Goal: Transaction & Acquisition: Purchase product/service

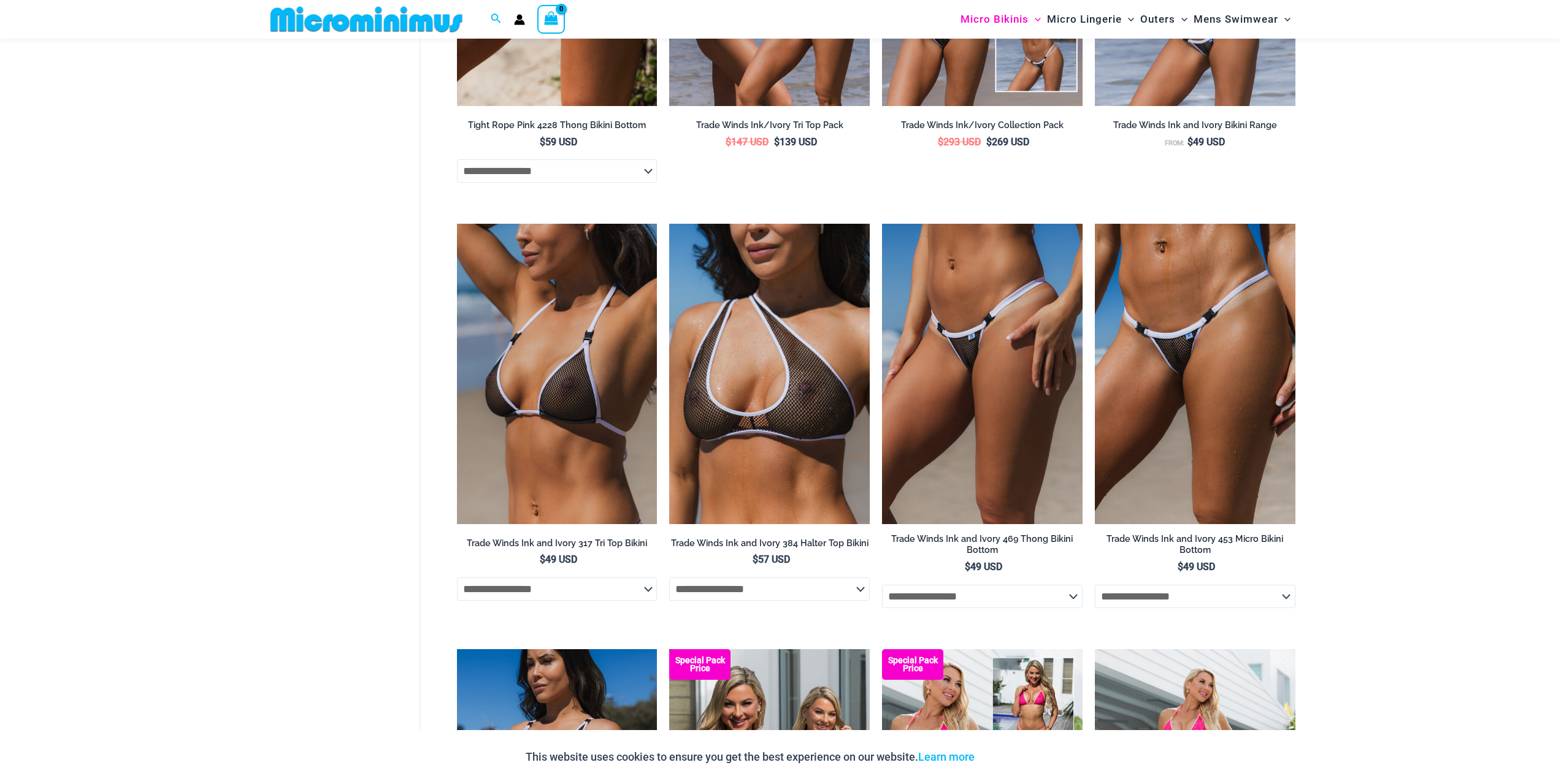
scroll to position [1032, 0]
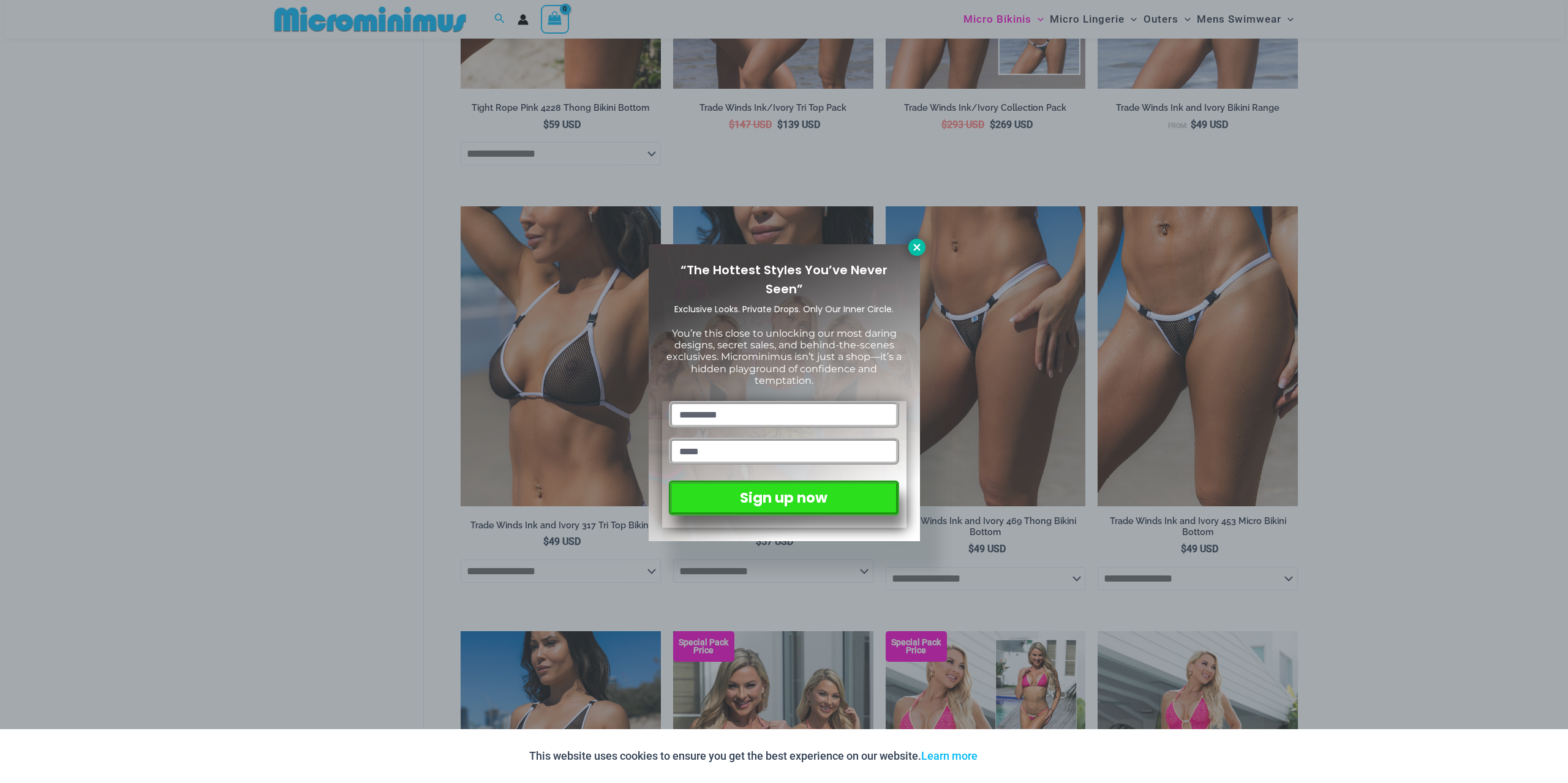
click at [919, 246] on icon at bounding box center [916, 246] width 7 height 7
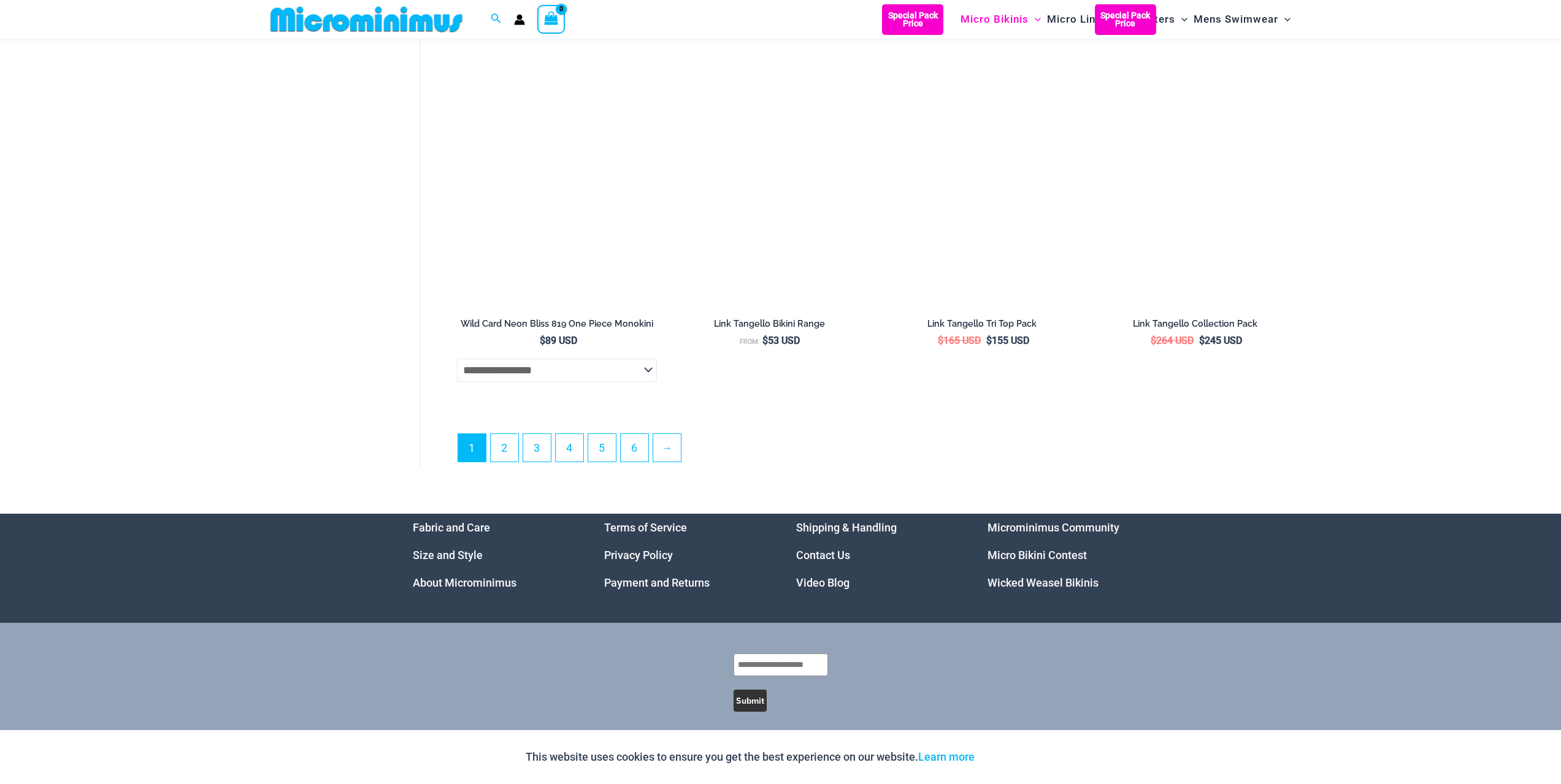
scroll to position [3363, 0]
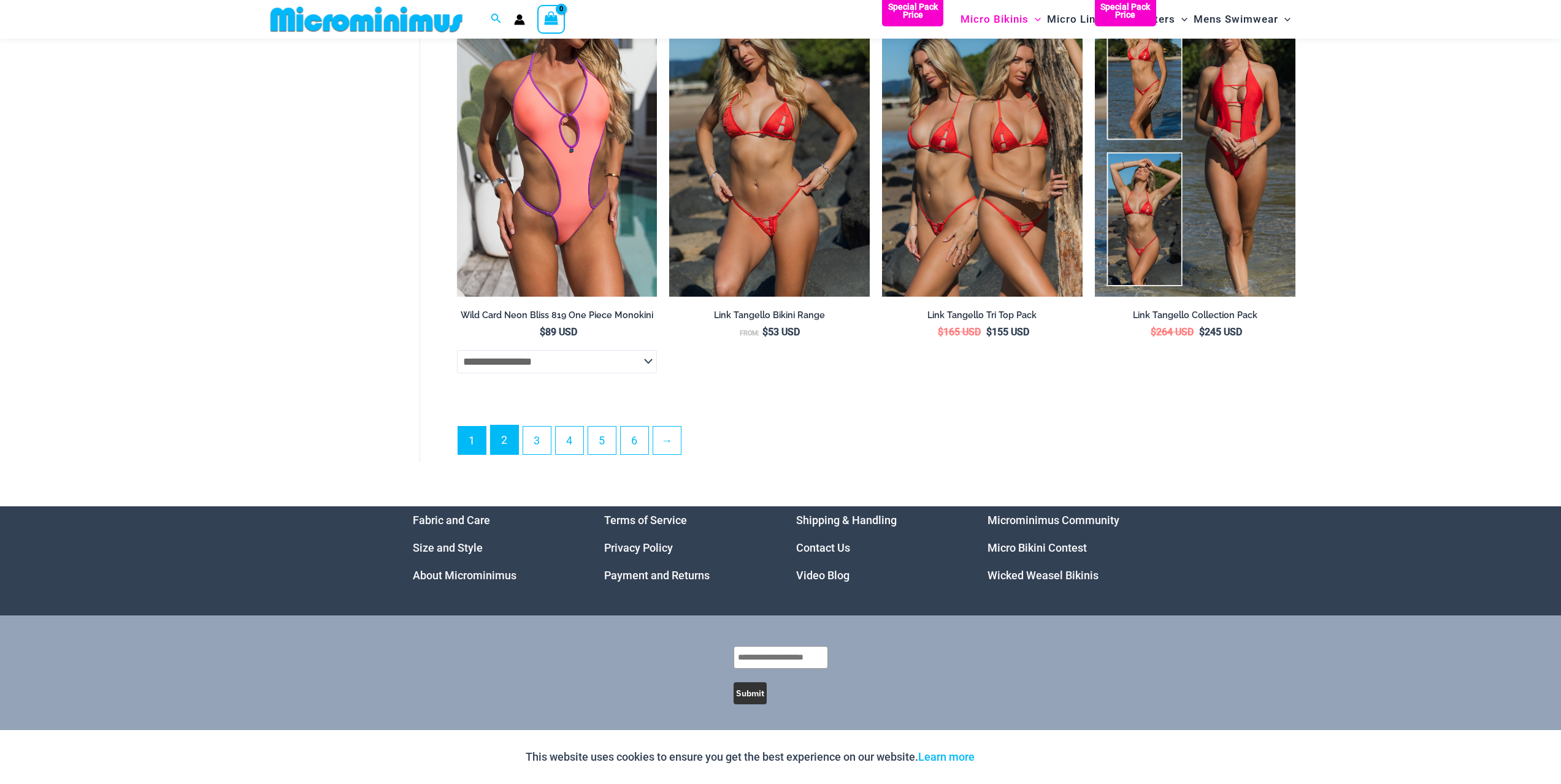
click at [501, 455] on link "2" at bounding box center [504, 440] width 27 height 29
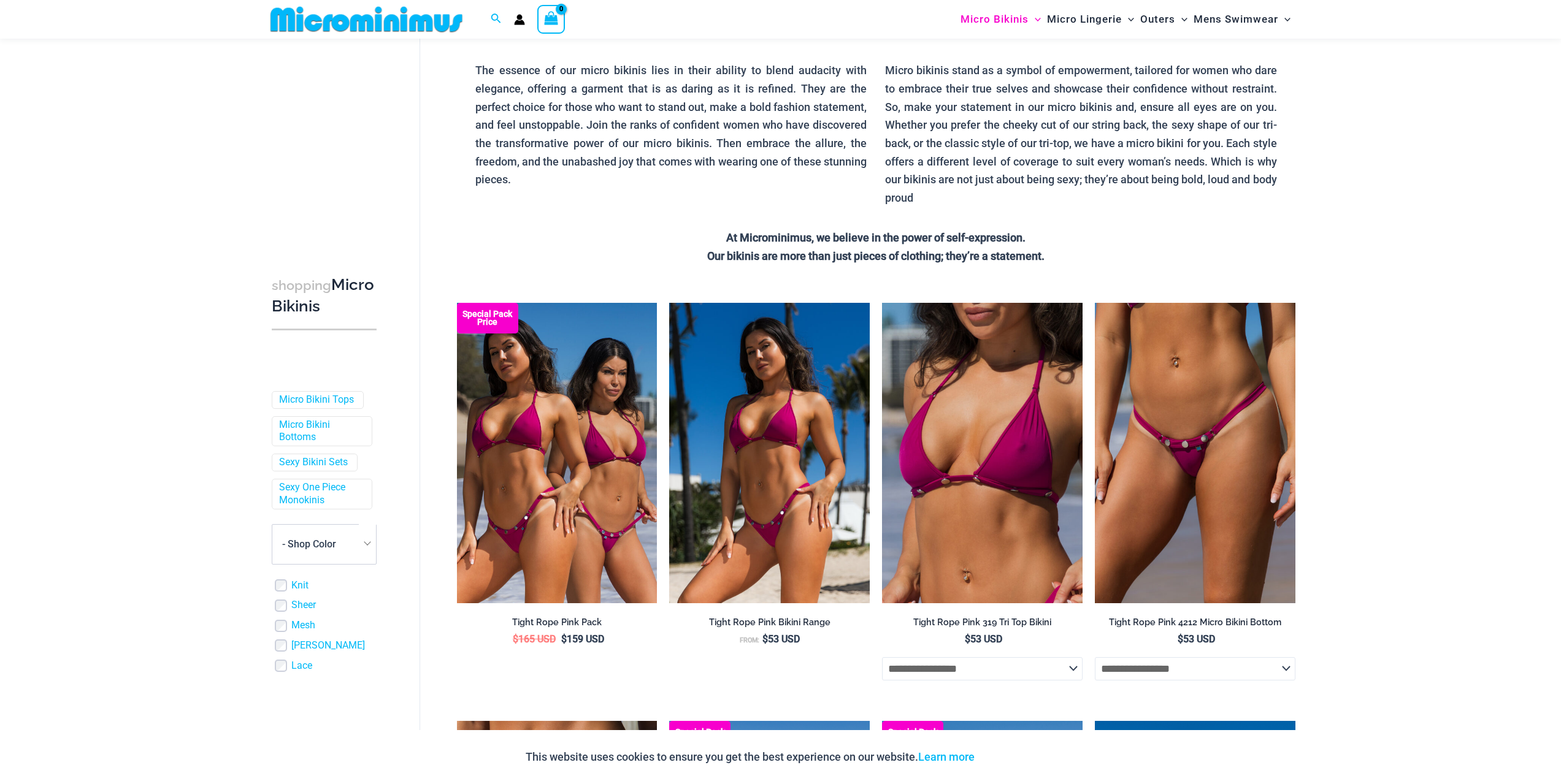
scroll to position [0, 0]
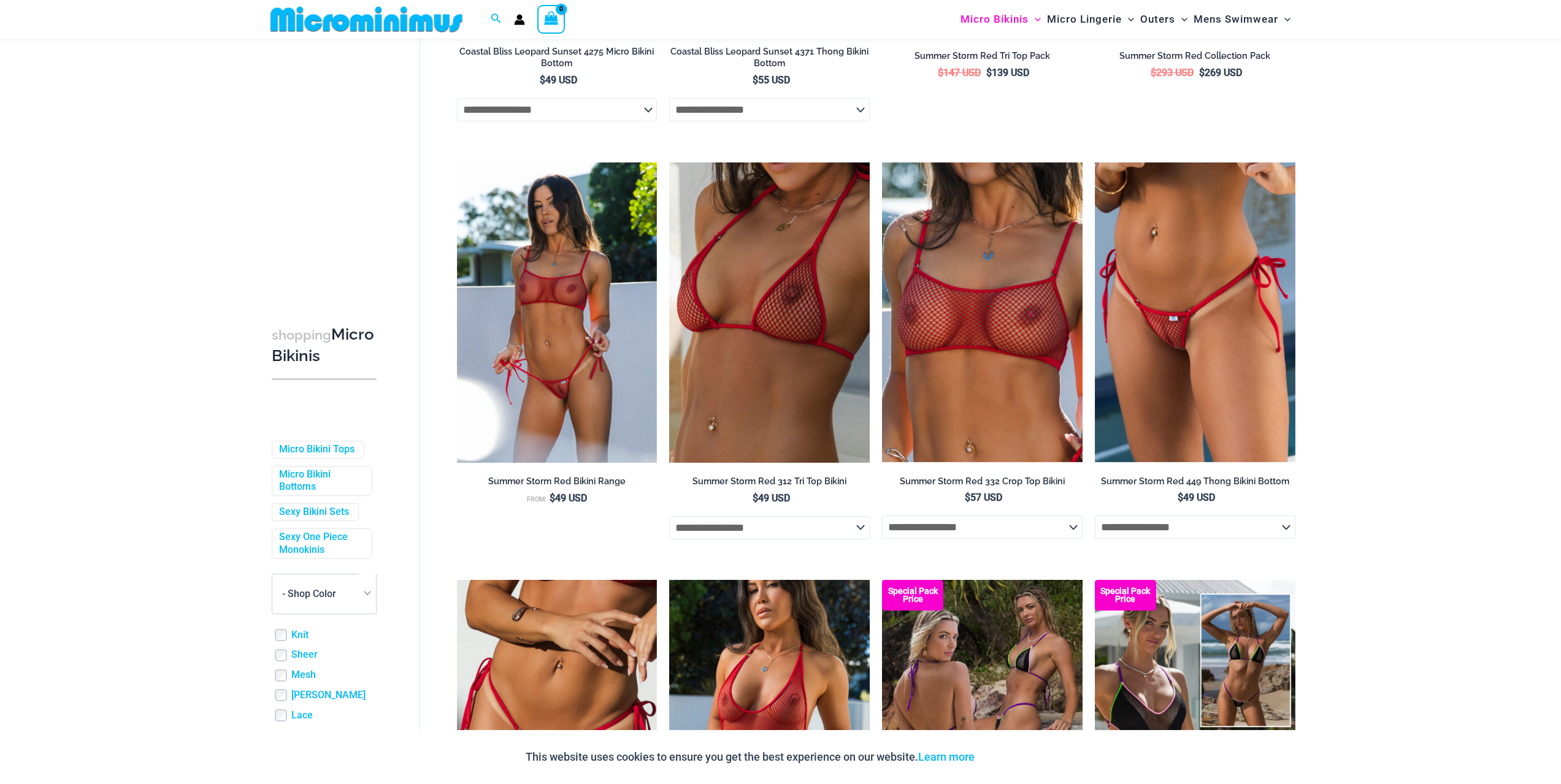
scroll to position [1278, 0]
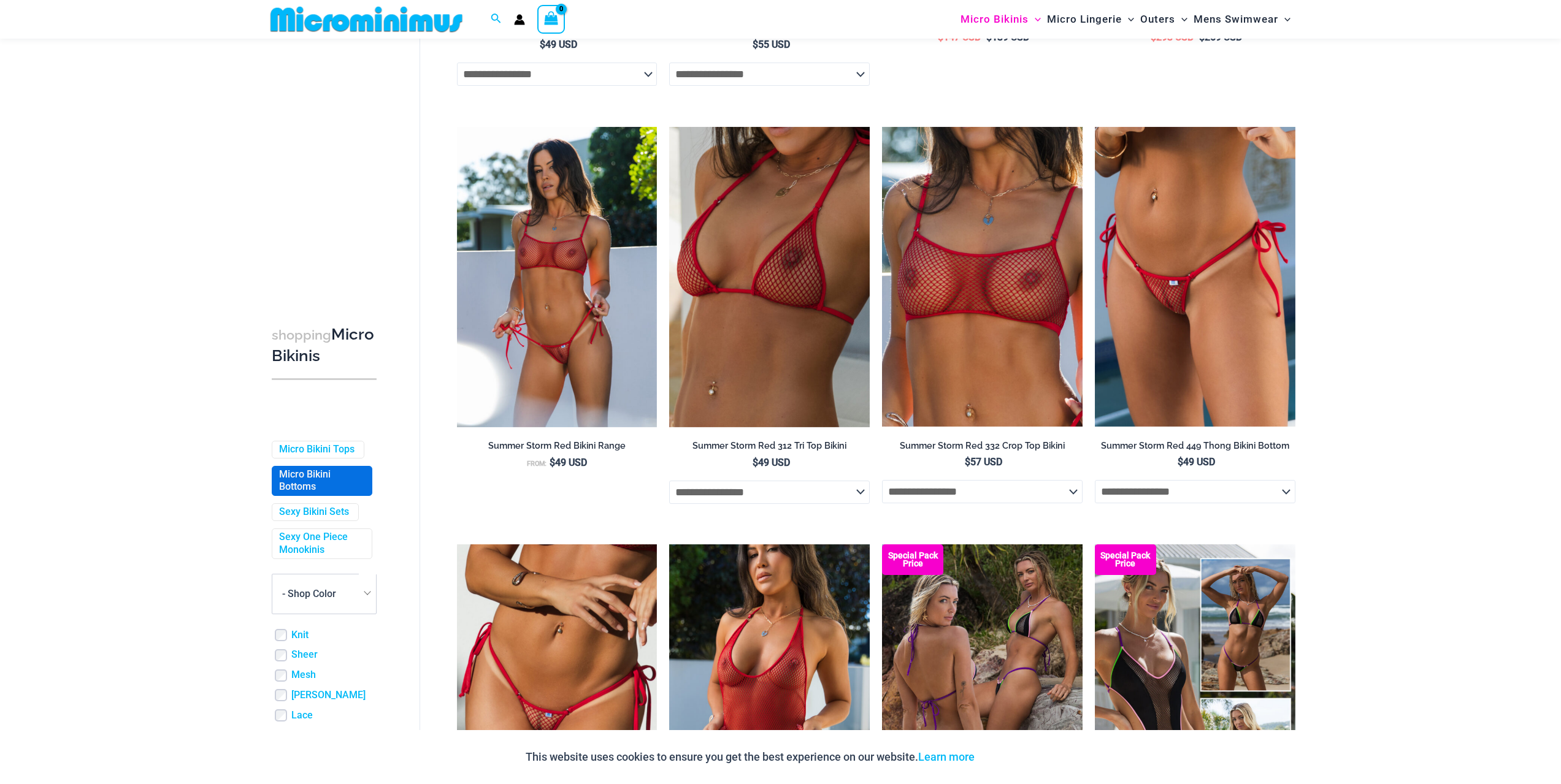
click at [297, 492] on link "Micro Bikini Bottoms" at bounding box center [320, 481] width 83 height 26
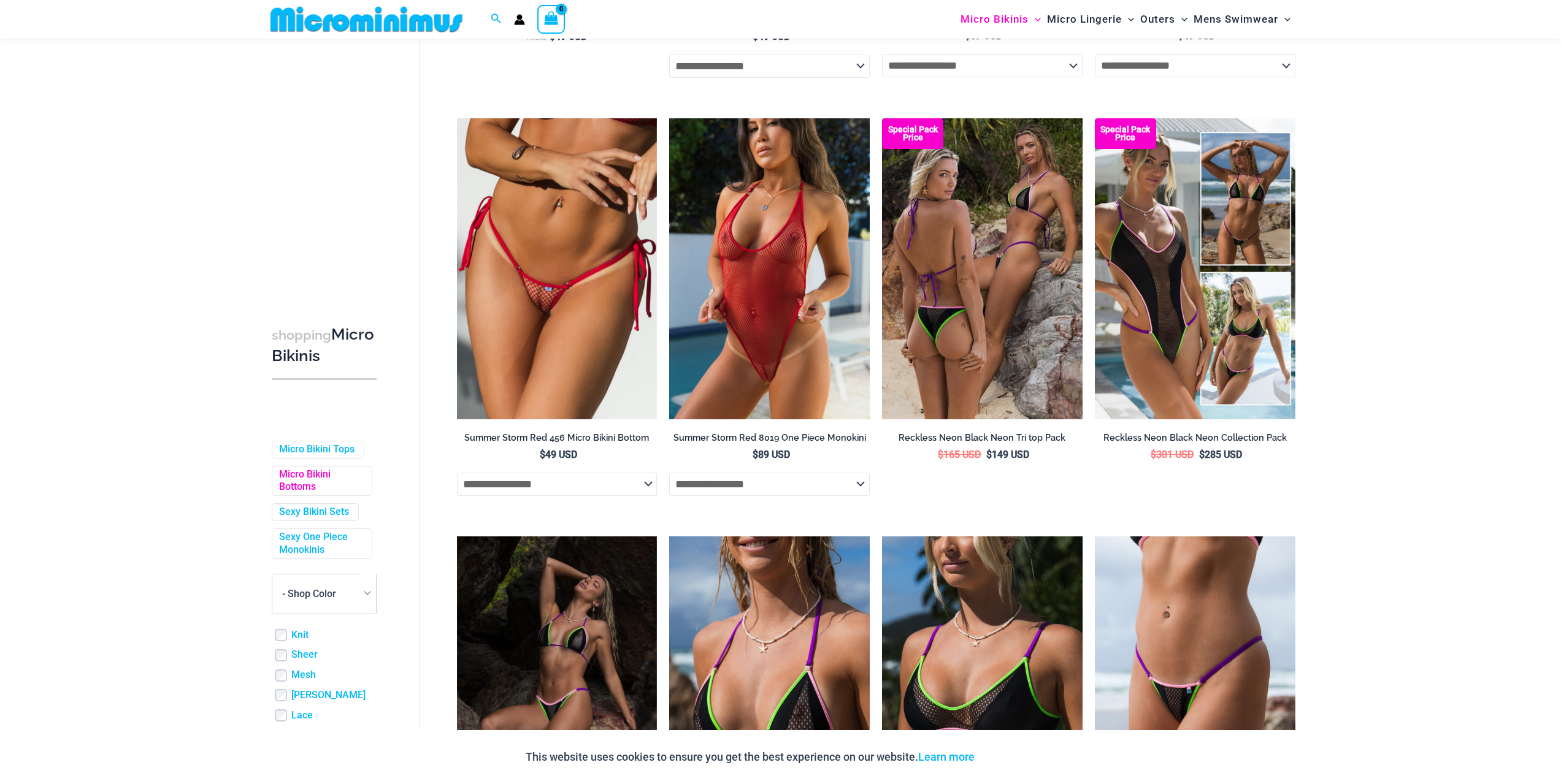
scroll to position [1707, 0]
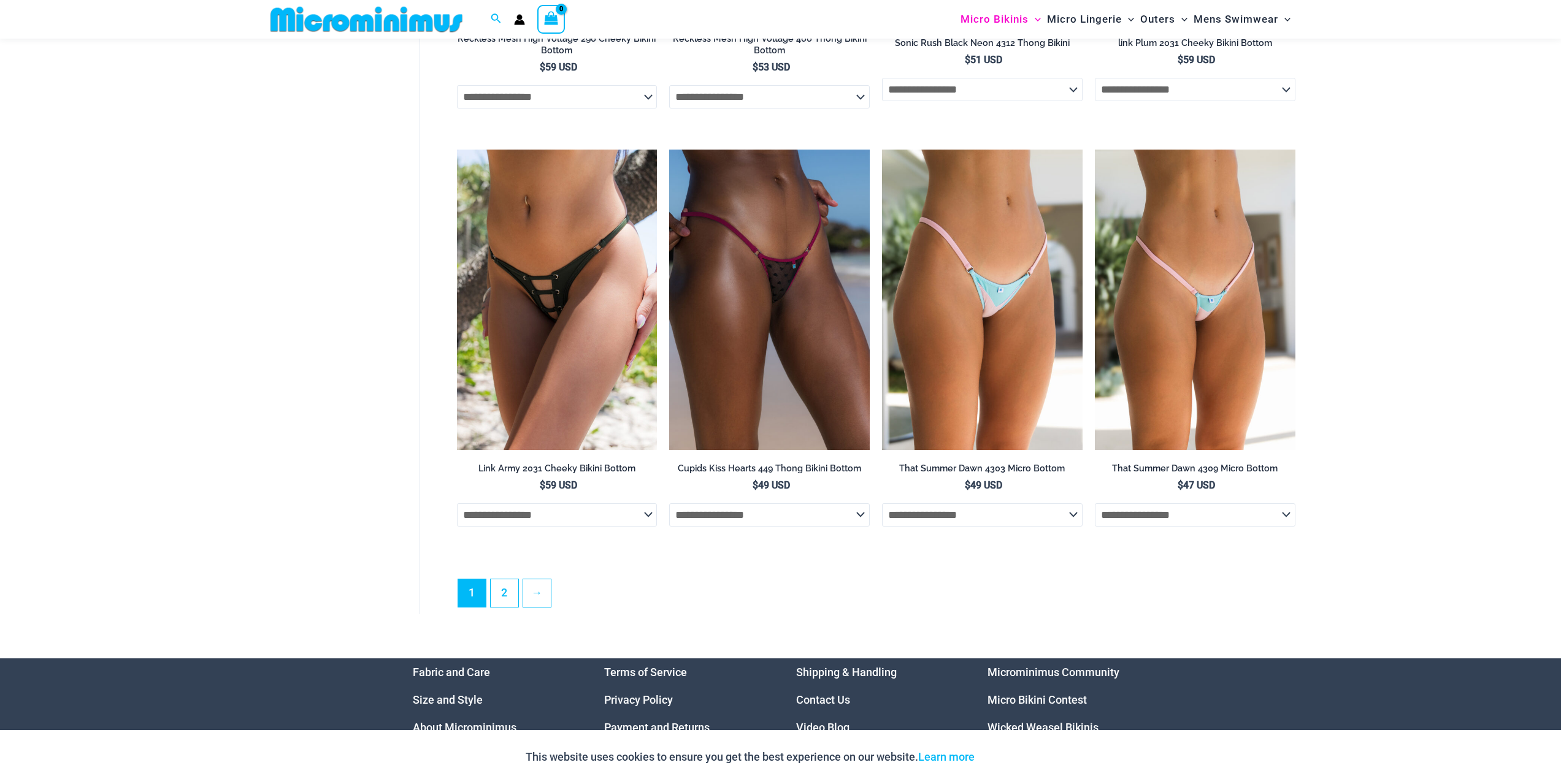
scroll to position [3250, 0]
click at [496, 607] on link "2" at bounding box center [504, 592] width 27 height 29
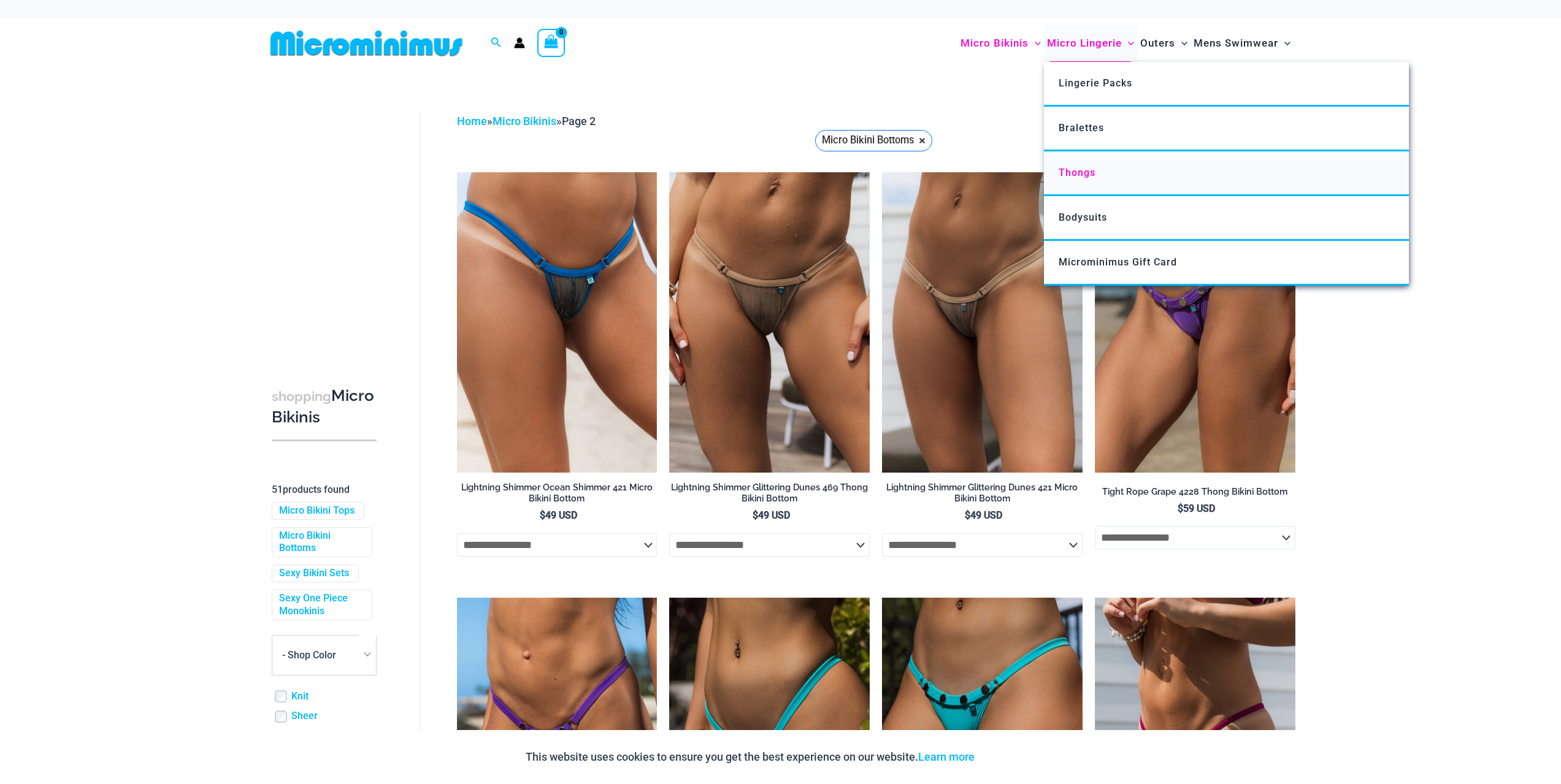
click at [1082, 169] on span "Thongs" at bounding box center [1076, 172] width 37 height 12
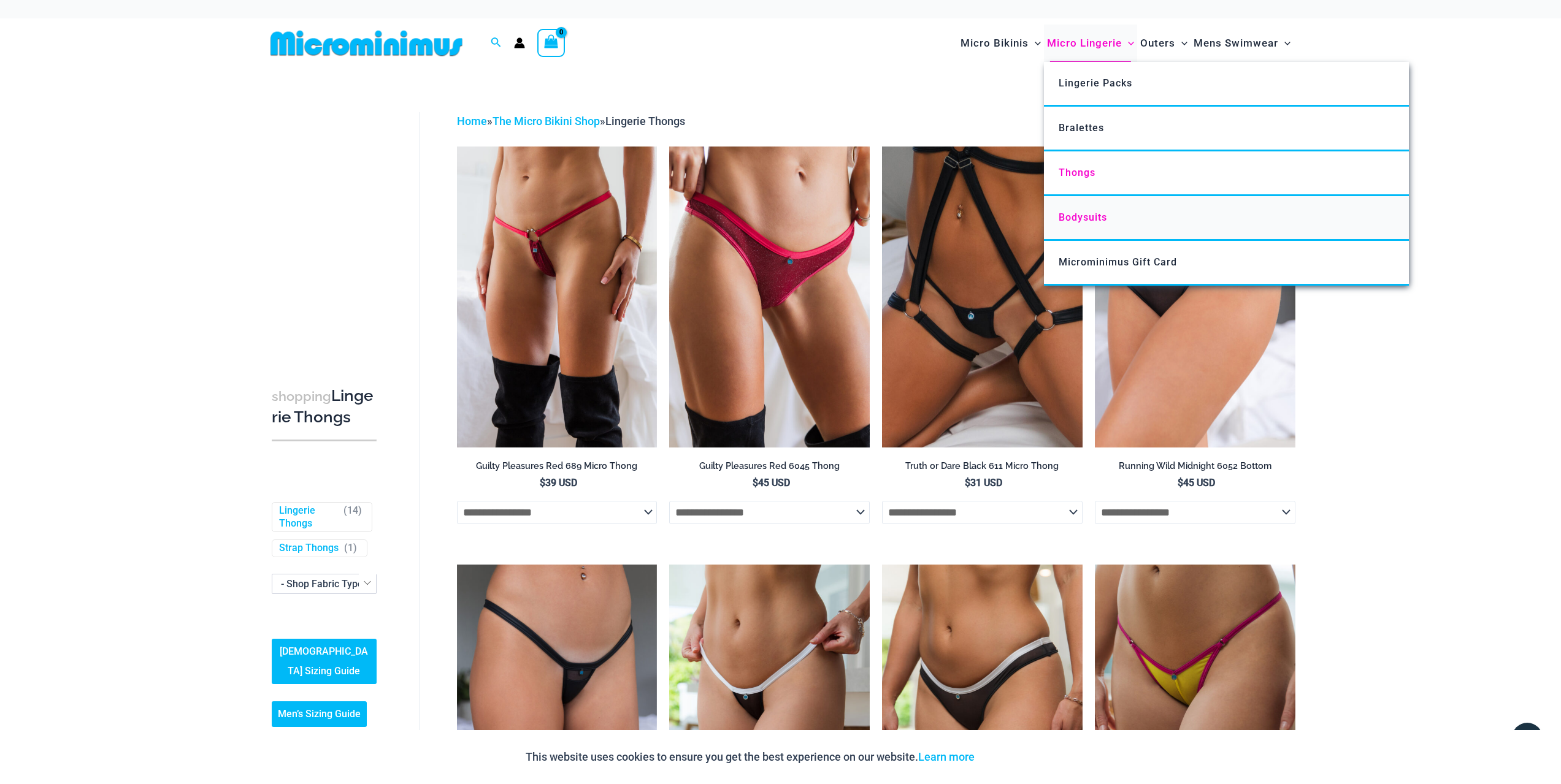
click at [1075, 218] on span "Bodysuits" at bounding box center [1083, 217] width 48 height 12
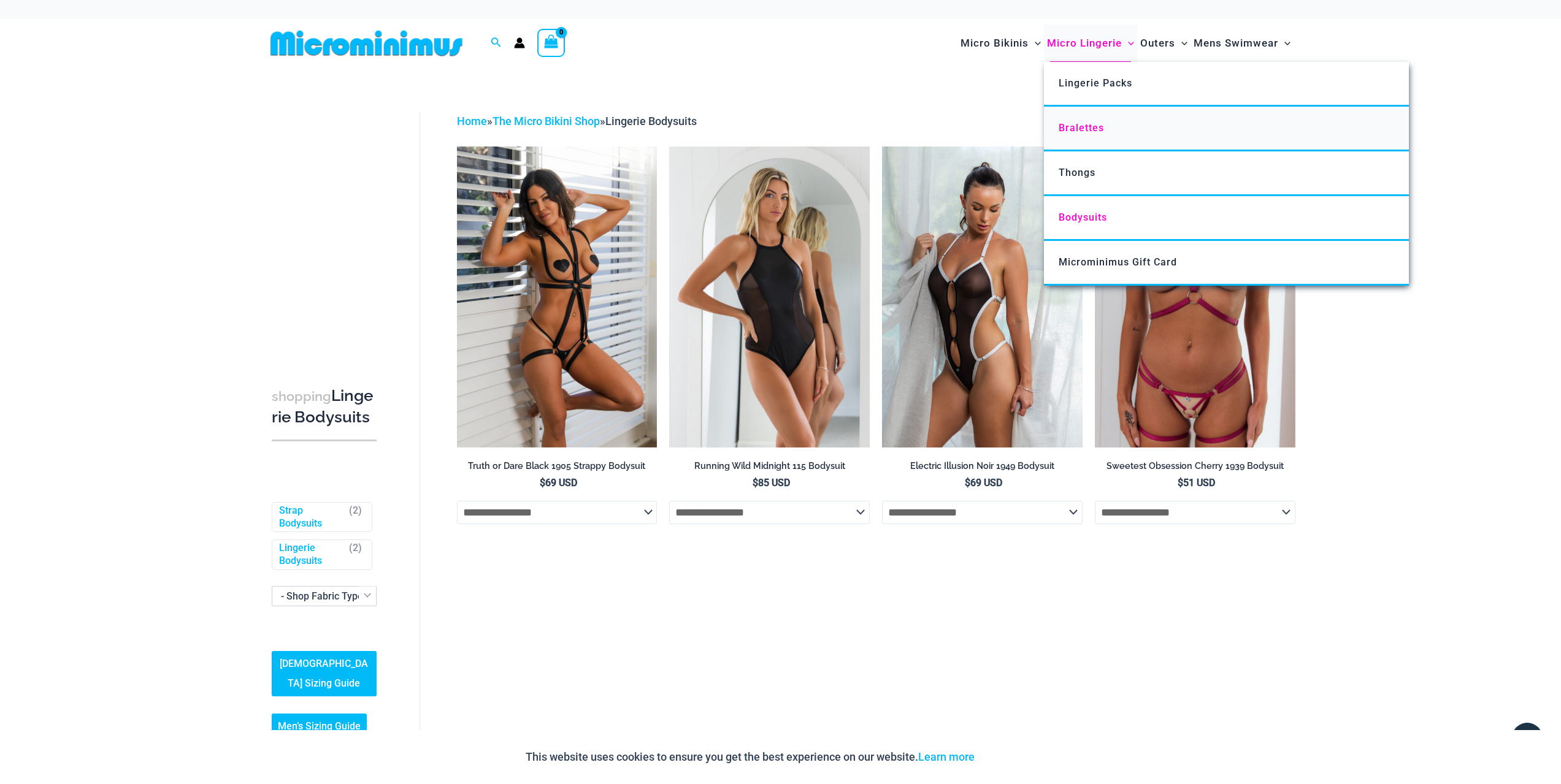
click at [1073, 126] on span "Bralettes" at bounding box center [1081, 128] width 45 height 12
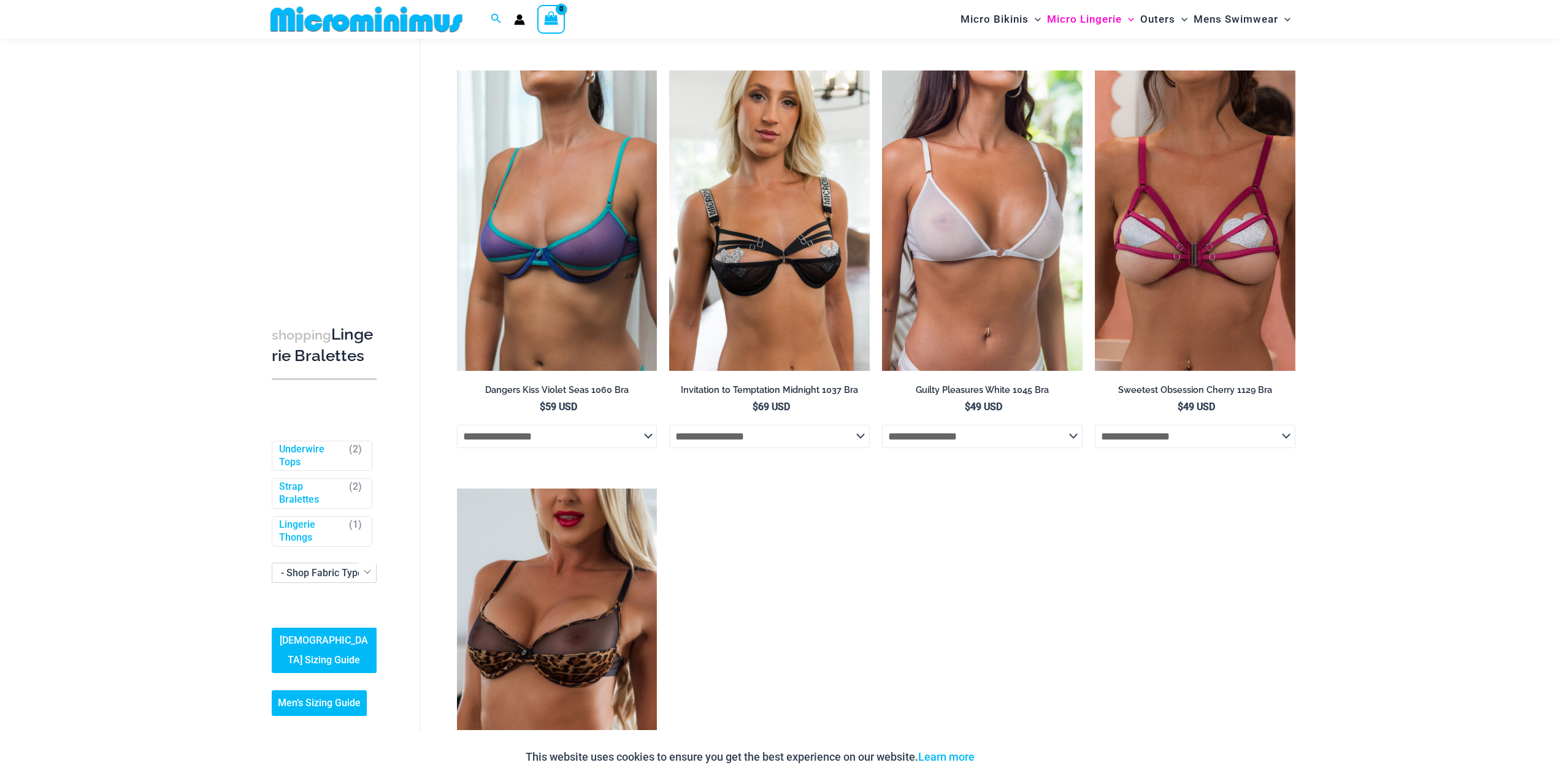
scroll to position [603, 0]
